Goal: Information Seeking & Learning: Learn about a topic

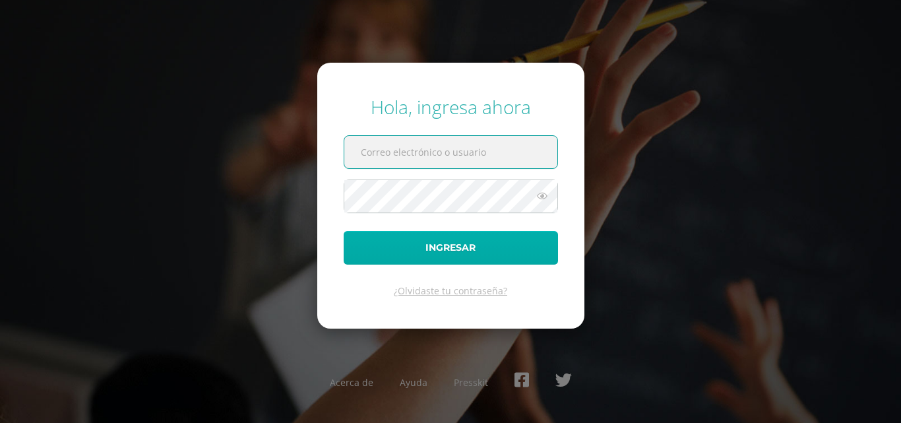
type input "calhebsolares@gmail.com"
click at [472, 254] on button "Ingresar" at bounding box center [451, 248] width 214 height 34
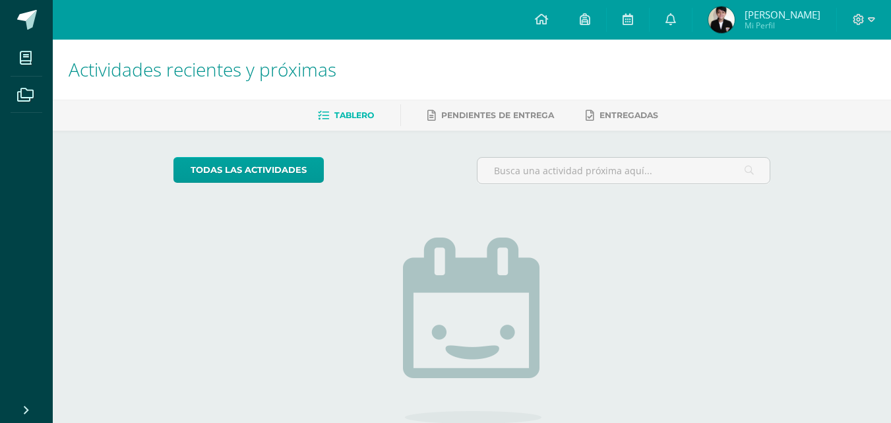
click at [761, 15] on span "[PERSON_NAME]" at bounding box center [783, 14] width 76 height 13
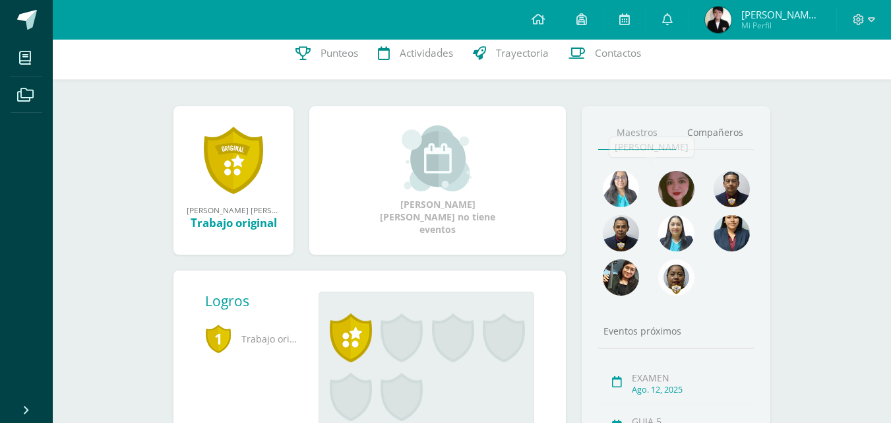
scroll to position [119, 0]
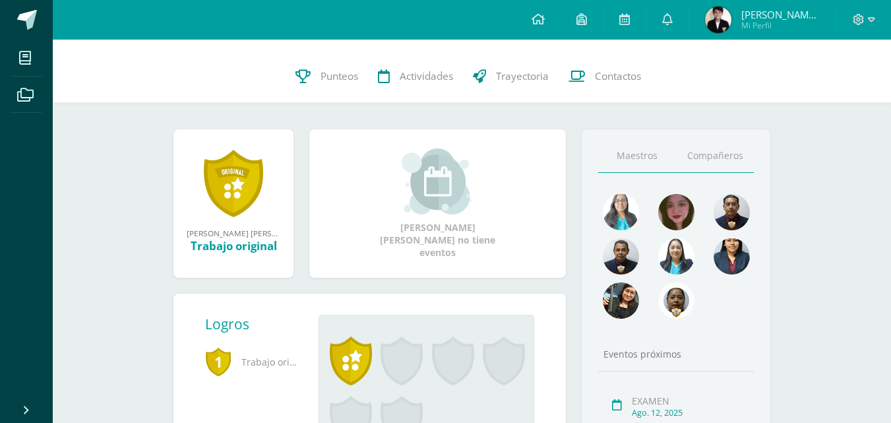
click at [702, 152] on link "Compañeros" at bounding box center [715, 156] width 78 height 34
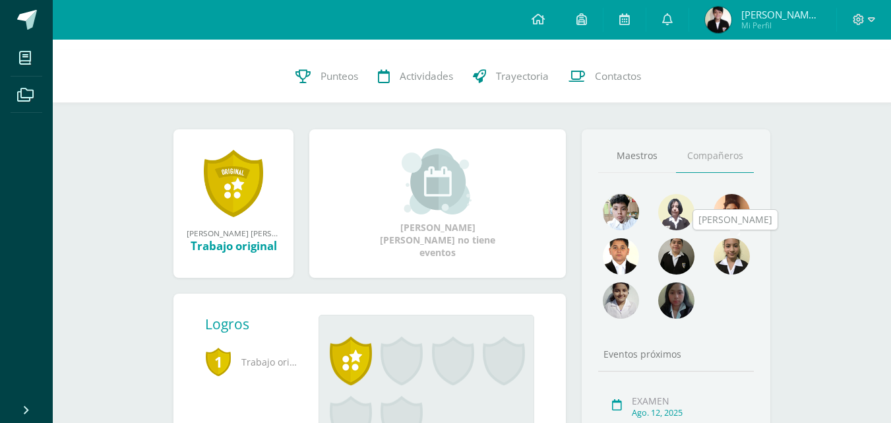
click at [737, 254] on img at bounding box center [732, 256] width 36 height 36
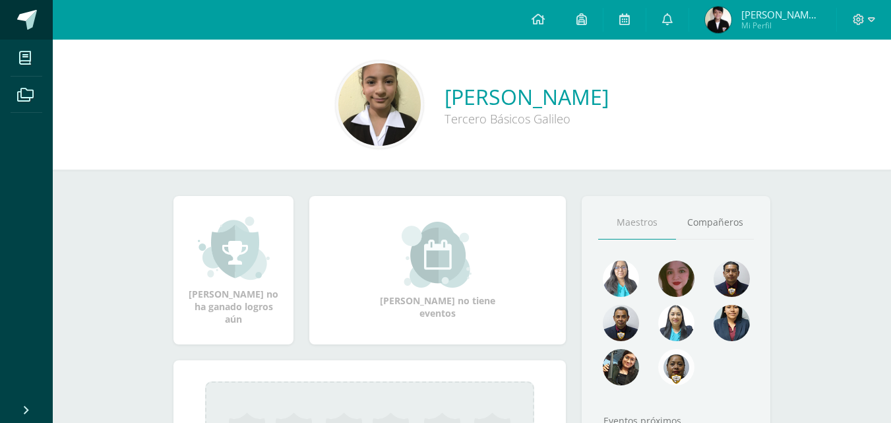
click at [36, 28] on span at bounding box center [27, 20] width 20 height 20
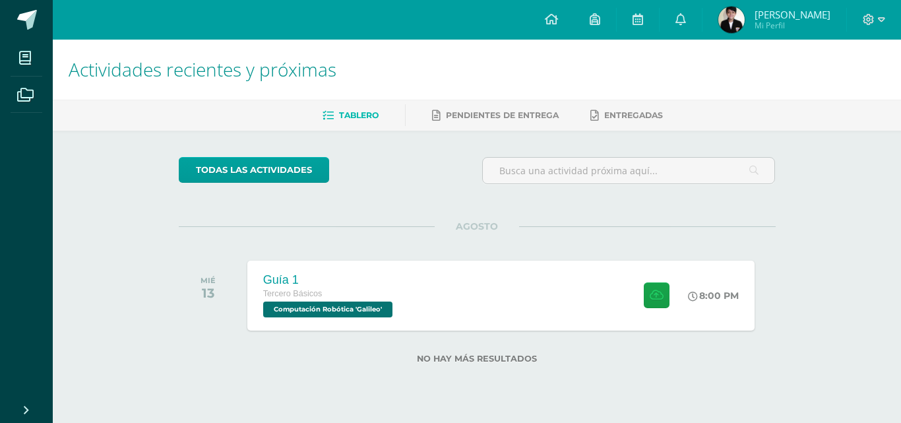
click at [461, 292] on div "Guía 1 Tercero Básicos Computación Robótica 'Galileo' 8:00 PM Guía 1 Computació…" at bounding box center [500, 296] width 507 height 70
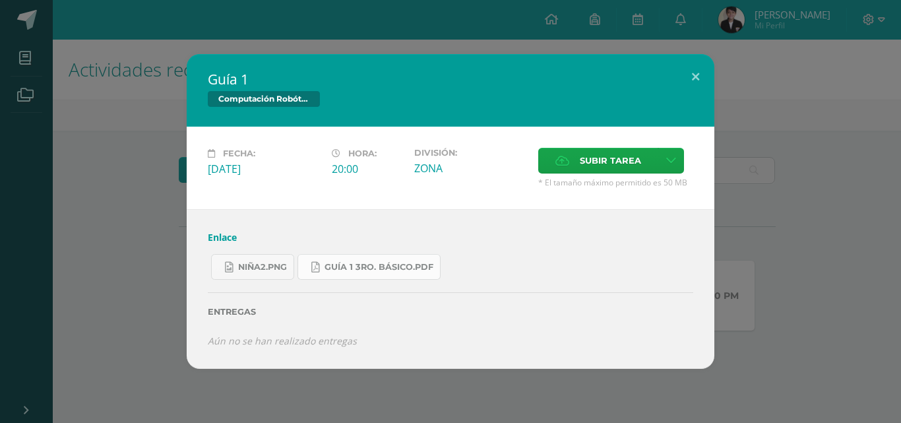
click at [377, 265] on span "Guía 1 3ro. Básico.pdf" at bounding box center [379, 267] width 109 height 11
click at [263, 266] on span "niña2.png" at bounding box center [262, 267] width 49 height 11
click at [222, 233] on link "Enlace" at bounding box center [222, 237] width 29 height 13
